Goal: Navigation & Orientation: Find specific page/section

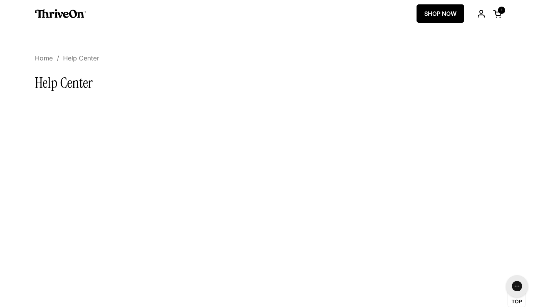
click at [44, 56] on span "Home" at bounding box center [44, 58] width 18 height 9
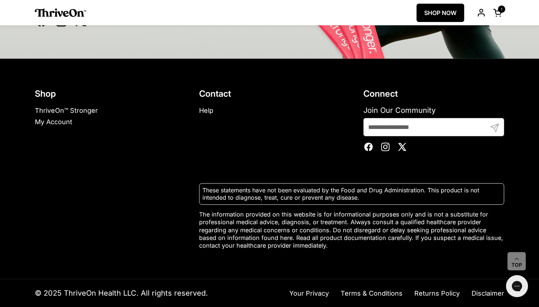
scroll to position [4608, 0]
click at [209, 114] on link "Help" at bounding box center [206, 111] width 14 height 8
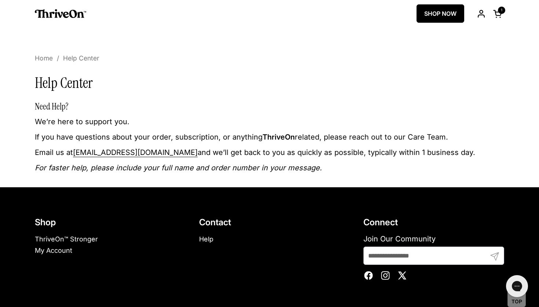
click at [302, 122] on p "We’re here to support you." at bounding box center [269, 122] width 469 height 10
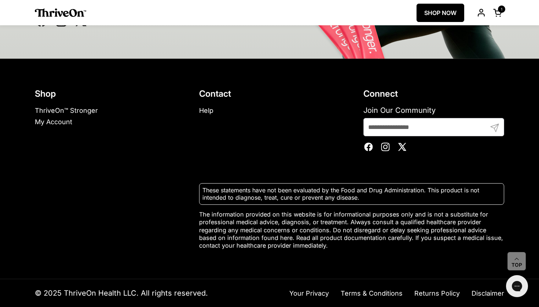
scroll to position [4605, 0]
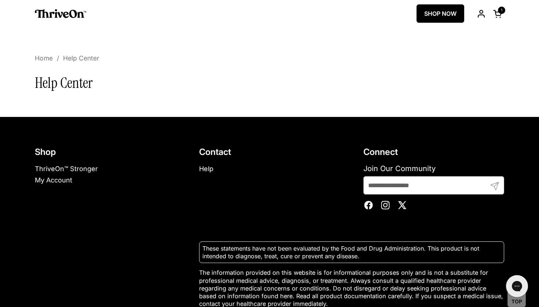
click at [341, 123] on div "Shop ThriveOn™ Stronger My Account Contact Help Connect Join Our Community Subm…" at bounding box center [269, 227] width 499 height 220
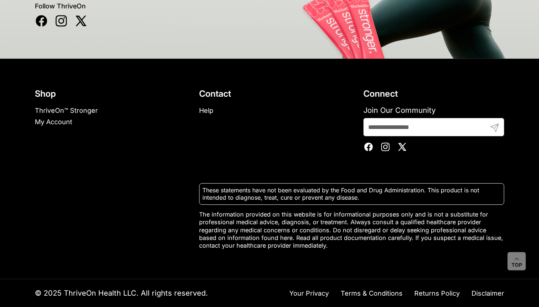
scroll to position [4605, 0]
